Goal: Transaction & Acquisition: Purchase product/service

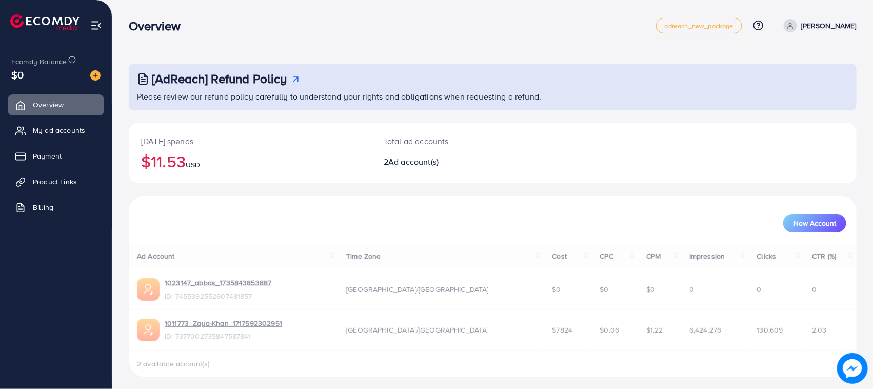
click at [63, 129] on span "My ad accounts" at bounding box center [59, 130] width 52 height 10
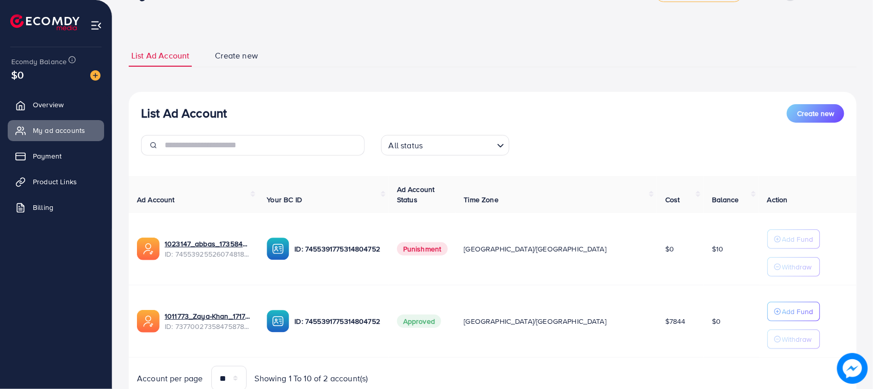
scroll to position [75, 0]
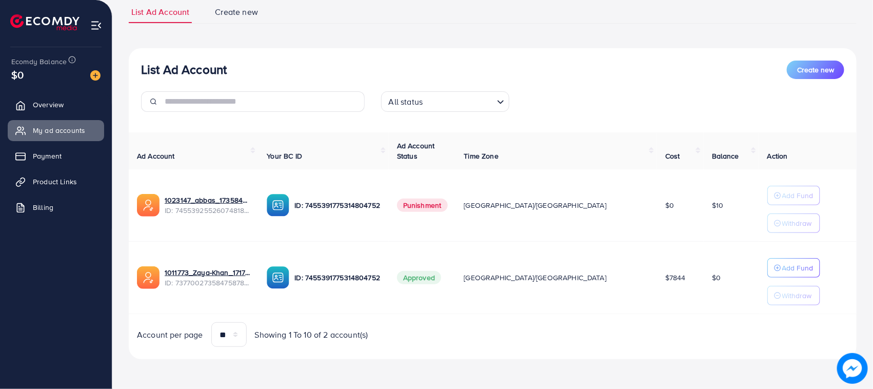
drag, startPoint x: 96, startPoint y: 14, endPoint x: 532, endPoint y: 67, distance: 438.8
click at [532, 67] on div "List Ad Account Create new" at bounding box center [492, 70] width 703 height 18
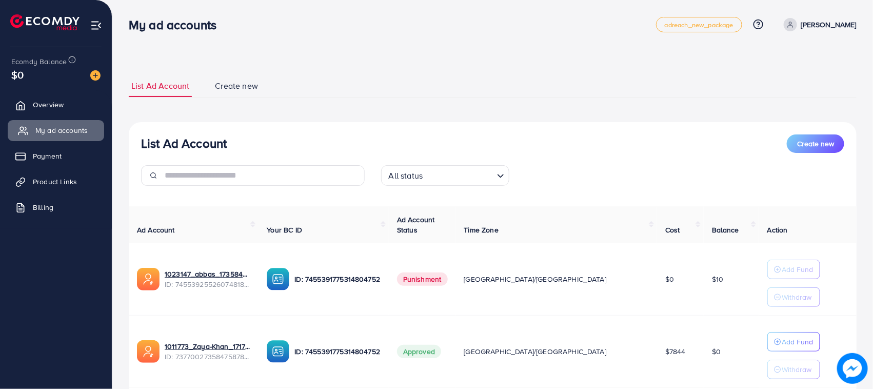
scroll to position [0, 0]
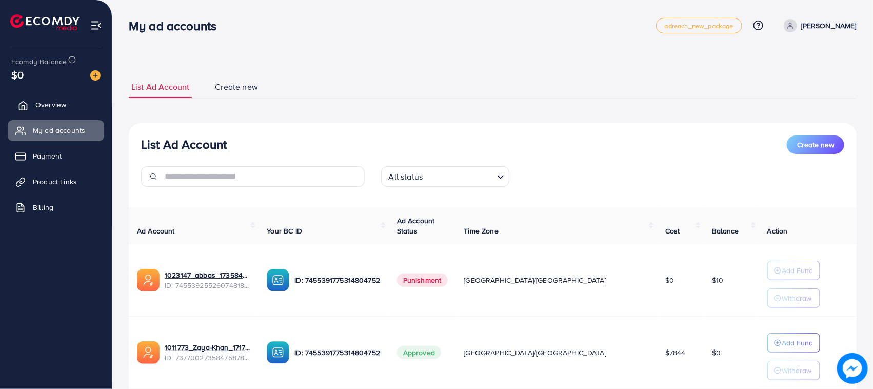
click at [53, 108] on span "Overview" at bounding box center [50, 105] width 31 height 10
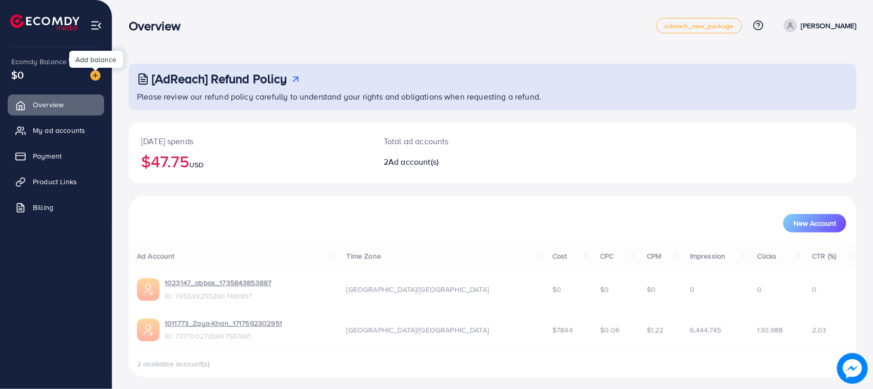
click at [90, 73] on img at bounding box center [95, 75] width 10 height 10
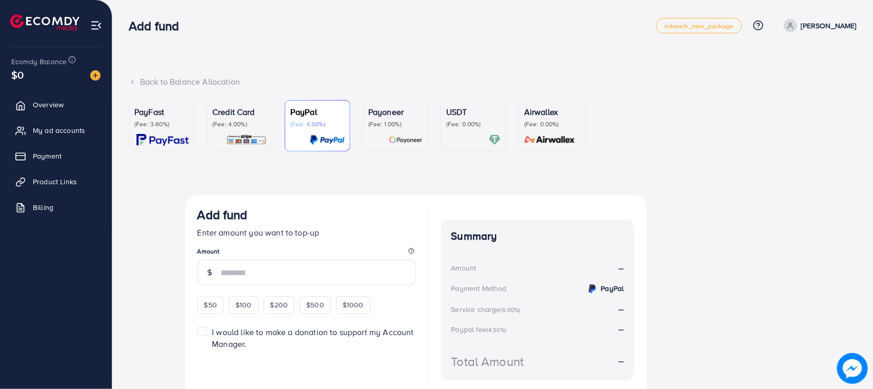
click at [229, 132] on div "Credit Card (Fee: 4.00%)" at bounding box center [239, 126] width 54 height 40
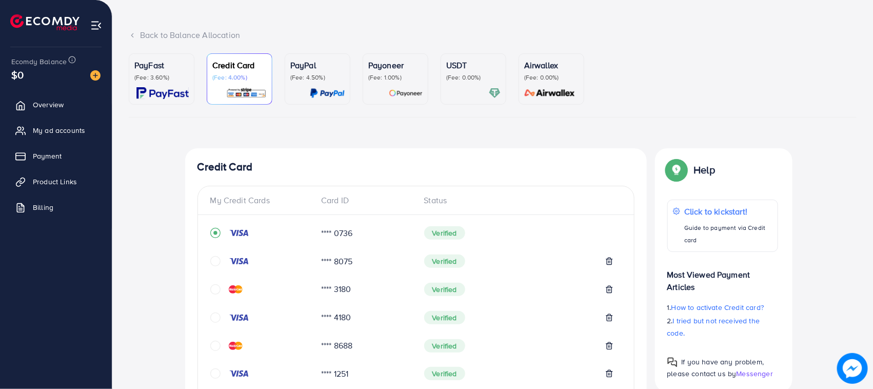
scroll to position [128, 0]
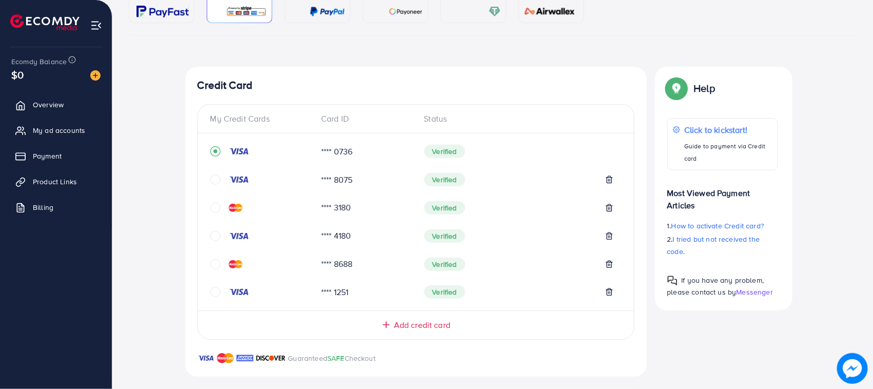
click at [237, 180] on img at bounding box center [239, 179] width 21 height 8
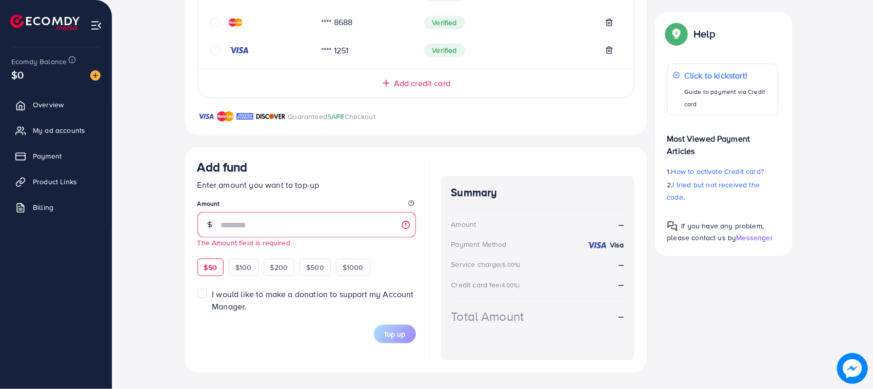
click at [209, 259] on div "$50" at bounding box center [211, 267] width 26 height 17
type input "**"
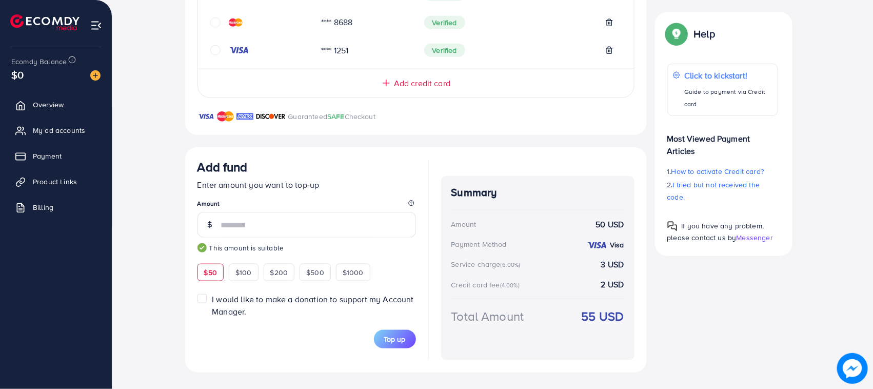
click at [385, 340] on span "Top up" at bounding box center [395, 339] width 22 height 10
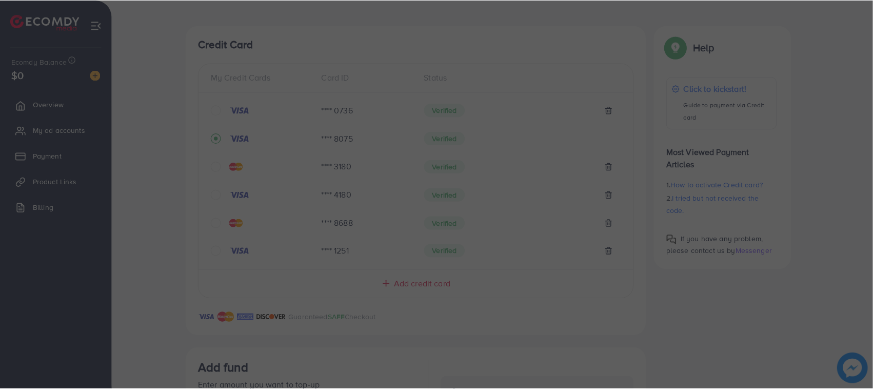
scroll to position [178, 0]
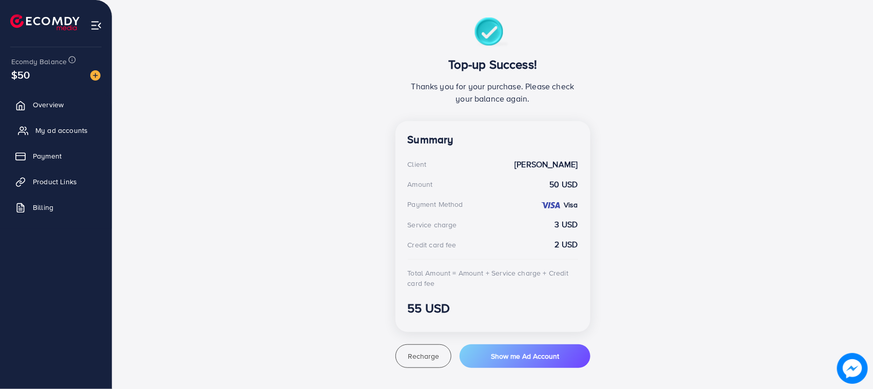
click at [71, 132] on span "My ad accounts" at bounding box center [61, 130] width 52 height 10
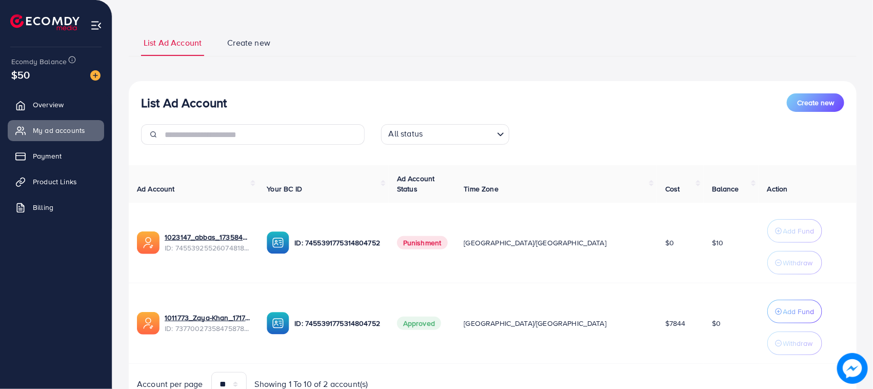
scroll to position [96, 0]
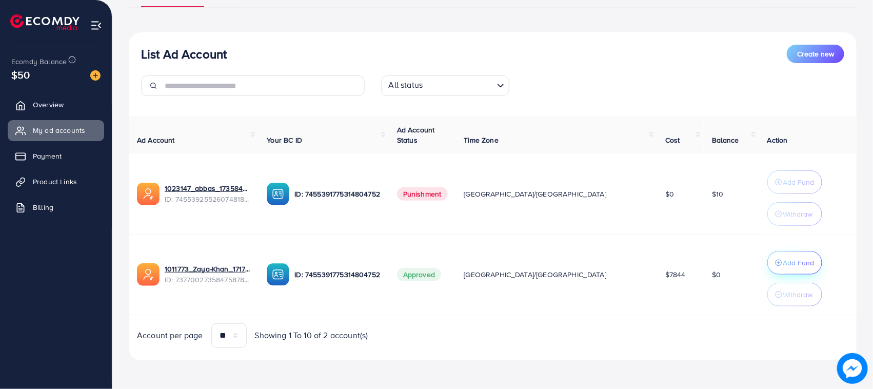
click at [784, 265] on p "Add Fund" at bounding box center [799, 263] width 31 height 12
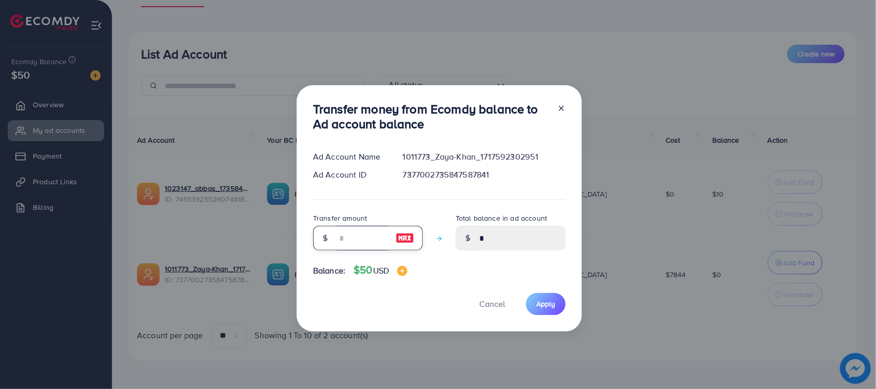
click at [363, 245] on input "number" at bounding box center [362, 238] width 51 height 25
type input "*"
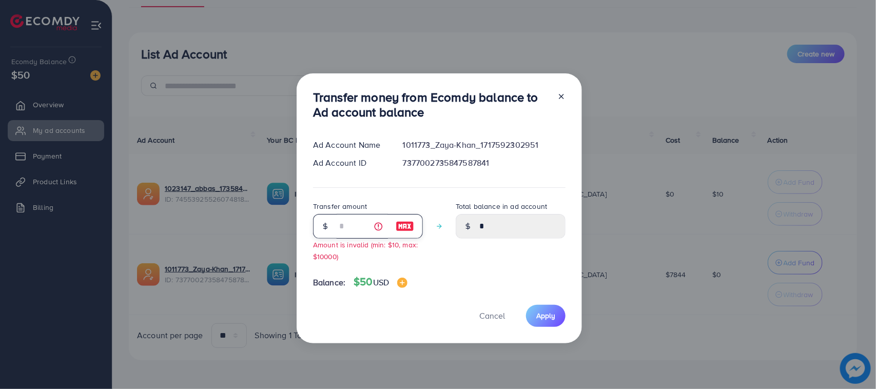
type input "****"
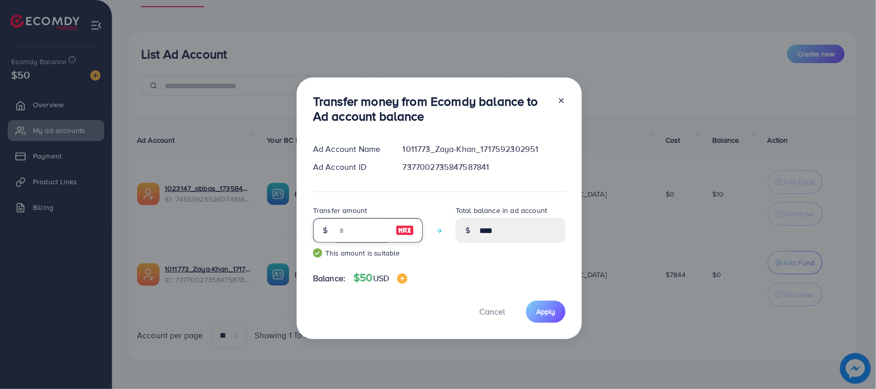
type input "**"
type input "*****"
type input "**"
click at [542, 306] on span "Apply" at bounding box center [545, 311] width 19 height 10
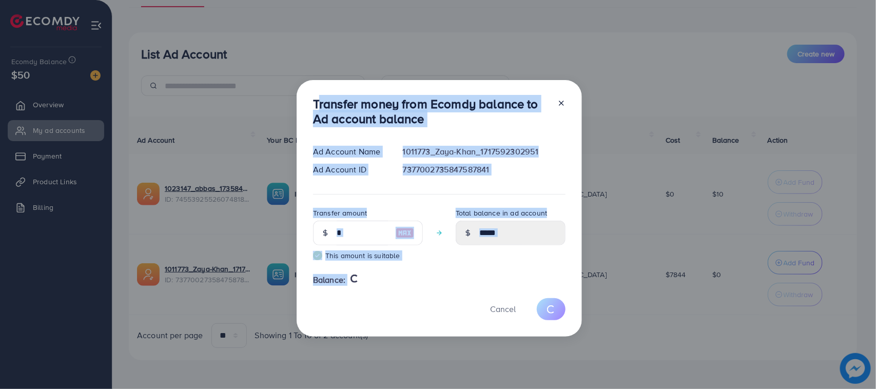
drag, startPoint x: 303, startPoint y: 100, endPoint x: 406, endPoint y: 345, distance: 266.1
click at [414, 348] on div "Transfer money from Ecomdy balance to Ad account balance Ad Account Name 101177…" at bounding box center [438, 194] width 876 height 389
click at [376, 322] on div "Transfer money from Ecomdy balance to Ad account balance Ad Account Name 101177…" at bounding box center [439, 208] width 285 height 257
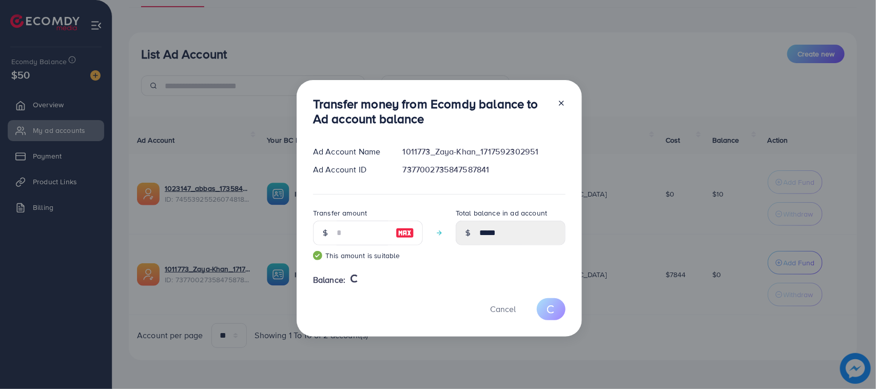
type input "*"
